Goal: Task Accomplishment & Management: Manage account settings

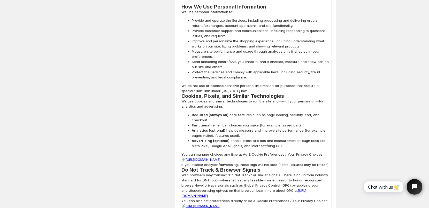
scroll to position [1602, 0]
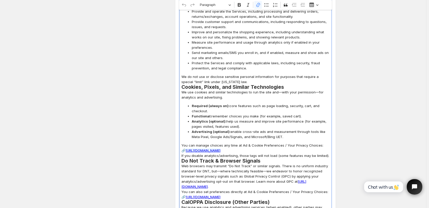
drag, startPoint x: 188, startPoint y: 130, endPoint x: 310, endPoint y: 131, distance: 122.0
click at [220, 149] on link "https://www.partydecorations.com/pages/data-sharing-opt-out#cstkOpener" at bounding box center [203, 151] width 35 height 4
copy link "https://www.partydecorations.com/pages/data-sharing-opt-out#cstkOpener"
drag, startPoint x: 182, startPoint y: 129, endPoint x: 316, endPoint y: 128, distance: 133.6
click at [316, 143] on p "You can manage choices any time at Ad & Cookie Preferences / Your Privacy Choic…" at bounding box center [255, 151] width 148 height 16
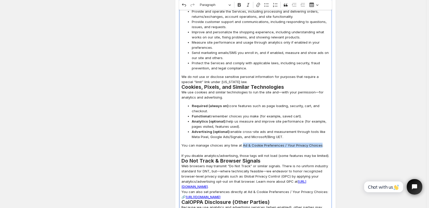
drag, startPoint x: 242, startPoint y: 125, endPoint x: 318, endPoint y: 126, distance: 76.0
click at [318, 143] on p "You can manage choices any time at Ad & Cookie Preferences / Your Privacy Choic…" at bounding box center [255, 151] width 148 height 16
click at [261, 6] on icon "Editor toolbar" at bounding box center [258, 4] width 5 height 5
type input "https://www.partydecorations.com/pages/data-sharing-opt-out#cstkOpener"
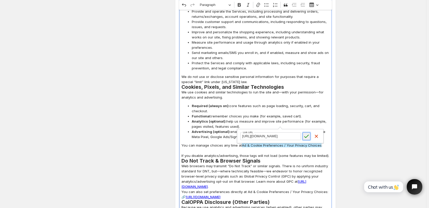
click at [307, 137] on icon "submit" at bounding box center [306, 136] width 5 height 5
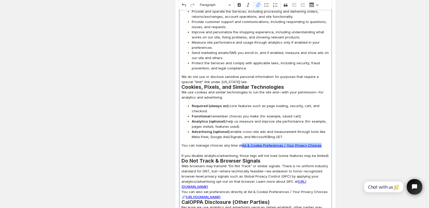
drag, startPoint x: 242, startPoint y: 126, endPoint x: 319, endPoint y: 125, distance: 77.0
click at [319, 143] on p "You can manage choices any time at Ad & Cookie Preferences / Your Privacy Choic…" at bounding box center [255, 151] width 148 height 16
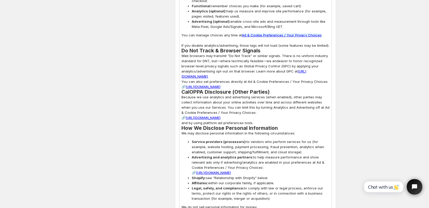
scroll to position [1705, 0]
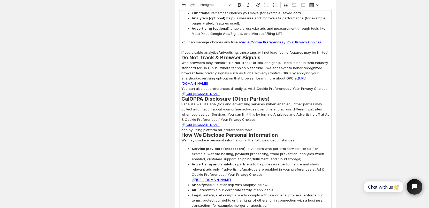
drag, startPoint x: 247, startPoint y: 68, endPoint x: 311, endPoint y: 72, distance: 63.7
click at [311, 86] on p "You can also set preferences directly at Ad & Cookie Preferences / Your Privacy…" at bounding box center [255, 91] width 148 height 10
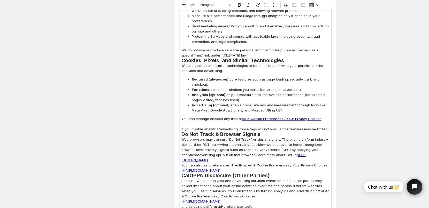
scroll to position [1628, 0]
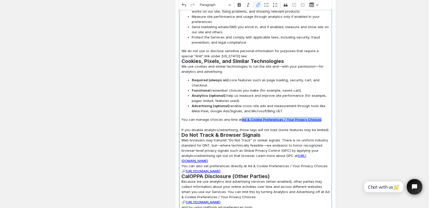
drag, startPoint x: 243, startPoint y: 98, endPoint x: 319, endPoint y: 98, distance: 76.5
click at [319, 117] on p "You can manage choices any time at Ad & Cookie Preferences / Your Privacy Choic…" at bounding box center [255, 125] width 148 height 16
copy link "Ad & Cookie Preferences / Your Privacy Choices"
drag, startPoint x: 247, startPoint y: 145, endPoint x: 312, endPoint y: 150, distance: 65.3
click at [312, 164] on p "You can also set preferences directly at Ad & Cookie Preferences / Your Privacy…" at bounding box center [255, 169] width 148 height 10
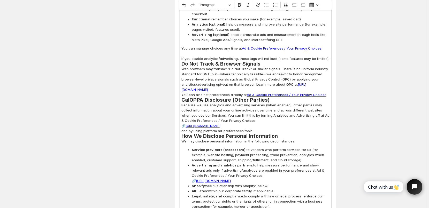
scroll to position [1705, 0]
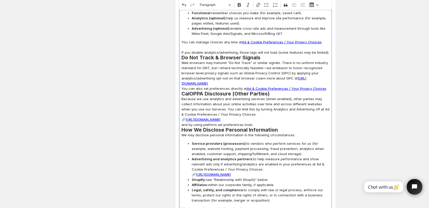
click at [313, 96] on p "Because we use analytics and advertising services (when enabled), other parties…" at bounding box center [255, 111] width 148 height 31
drag, startPoint x: 315, startPoint y: 88, endPoint x: 312, endPoint y: 99, distance: 10.8
click at [312, 99] on p "Because we use analytics and advertising services (when enabled), other parties…" at bounding box center [255, 111] width 148 height 31
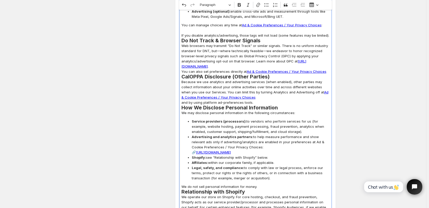
scroll to position [1731, 0]
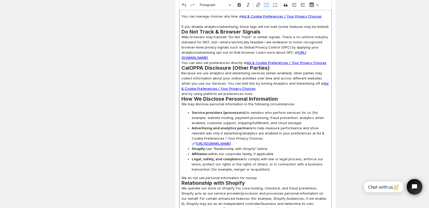
drag, startPoint x: 301, startPoint y: 113, endPoint x: 321, endPoint y: 123, distance: 22.5
click at [321, 126] on span "Advertising and analytics partners: to help measure performance and show releva…" at bounding box center [261, 136] width 138 height 21
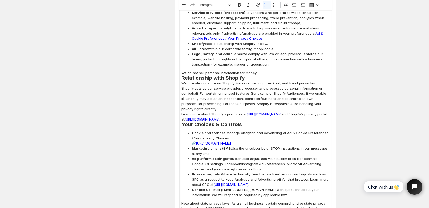
scroll to position [1835, 0]
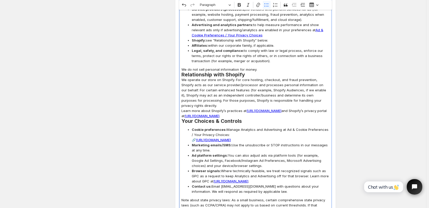
drag, startPoint x: 287, startPoint y: 109, endPoint x: 321, endPoint y: 118, distance: 34.7
click at [321, 127] on span "Cookie preferences: Manage Analytics and Advertising at Ad & Cookie Preferences…" at bounding box center [261, 135] width 138 height 16
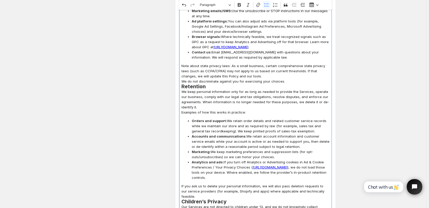
scroll to position [1990, 0]
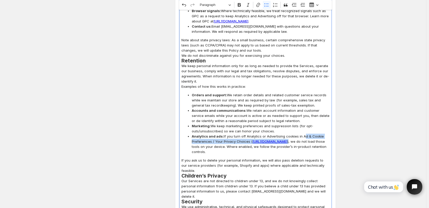
drag, startPoint x: 303, startPoint y: 114, endPoint x: 240, endPoint y: 127, distance: 64.5
click at [240, 134] on span "Analytics and ads: If you turn off Analytics or Advertising cookies in Ad & Coo…" at bounding box center [261, 144] width 138 height 21
copy span "Ad & Cookie Preferences / Your Privacy Choices ( https://www.partydecorations.c…"
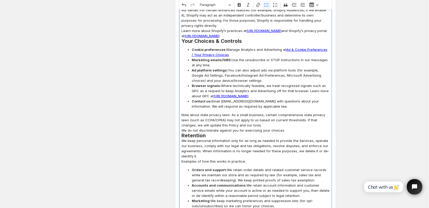
scroll to position [1912, 0]
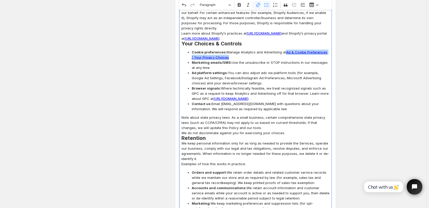
drag, startPoint x: 287, startPoint y: 33, endPoint x: 233, endPoint y: 37, distance: 54.7
click at [233, 50] on span "Cookie preferences: Manage Analytics and Advertising at Ad & Cookie Preferences…" at bounding box center [261, 55] width 138 height 10
copy link "Ad & Cookie Preferences / Your Privacy Choices"
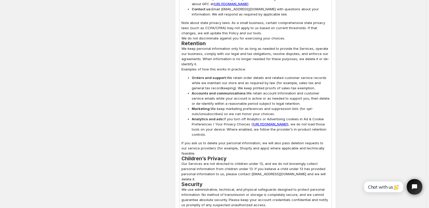
scroll to position [2016, 0]
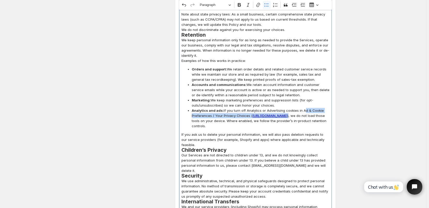
drag, startPoint x: 303, startPoint y: 90, endPoint x: 240, endPoint y: 101, distance: 64.2
click at [240, 108] on span "Analytics and ads: If you turn off Analytics or Advertising cookies in Ad & Coo…" at bounding box center [261, 118] width 138 height 21
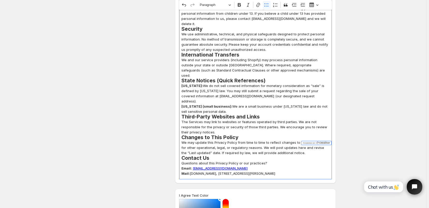
scroll to position [2145, 0]
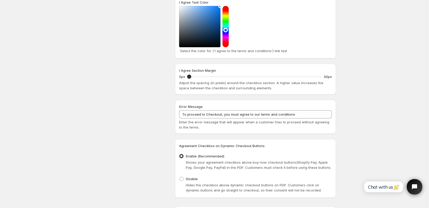
scroll to position [2351, 0]
